Goal: Unclear: Unclear

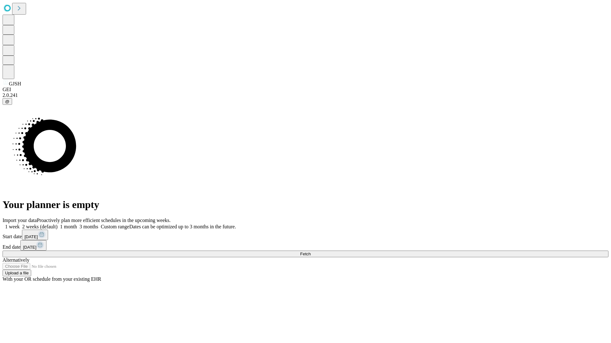
click at [310, 252] on span "Fetch" at bounding box center [305, 254] width 10 height 5
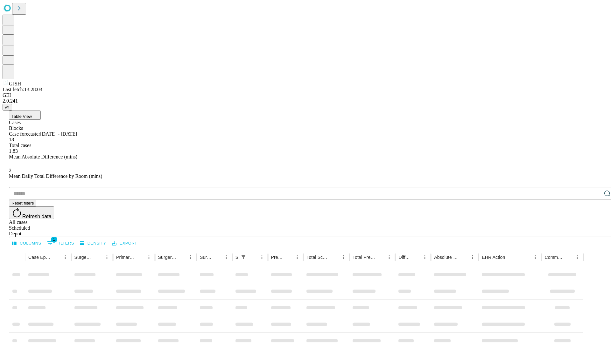
click at [32, 114] on span "Table View" at bounding box center [21, 116] width 20 height 5
